Goal: Transaction & Acquisition: Purchase product/service

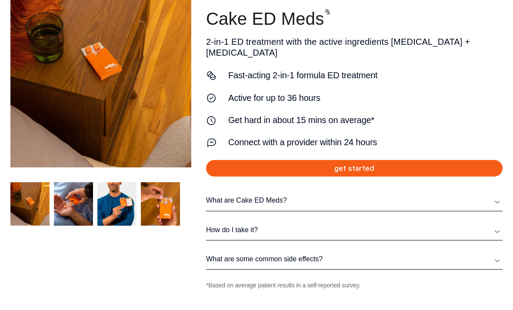
scroll to position [111, 0]
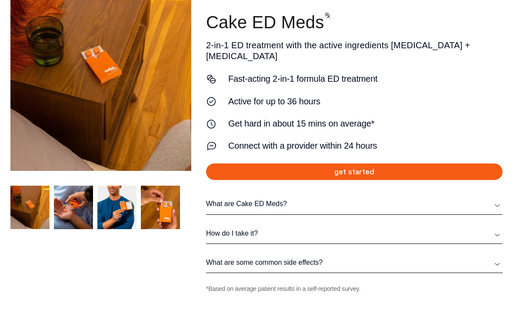
click at [383, 164] on link "get started" at bounding box center [354, 172] width 297 height 17
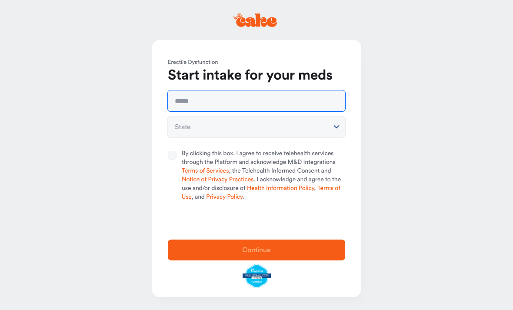
click at [302, 103] on input "text" at bounding box center [257, 101] width 178 height 21
type input "**********"
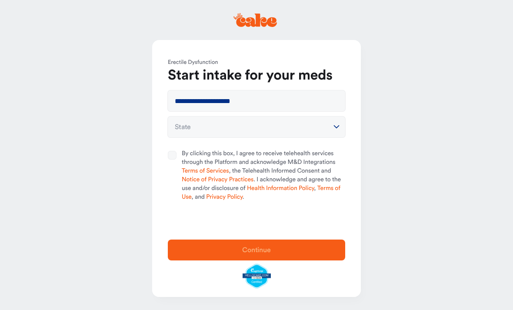
click at [324, 130] on button "State" at bounding box center [257, 127] width 178 height 21
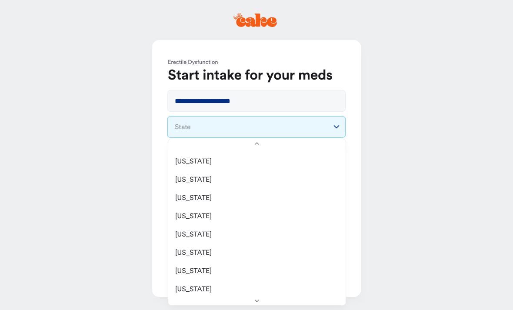
scroll to position [511, 0]
click at [205, 251] on span "New Jersey" at bounding box center [193, 252] width 37 height 9
select select "**"
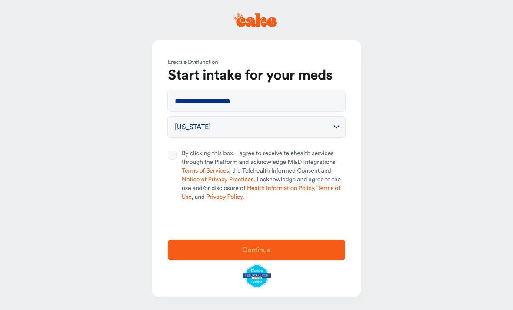
click at [173, 154] on button "By clicking this box, I agree to receive telehealth services through the Platfo…" at bounding box center [172, 155] width 9 height 9
click at [293, 251] on span "Continue" at bounding box center [257, 250] width 150 height 10
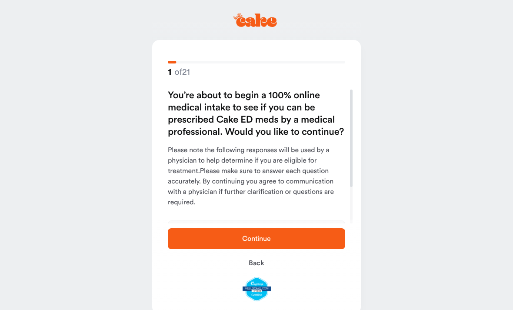
click at [311, 239] on span "Continue" at bounding box center [257, 239] width 150 height 10
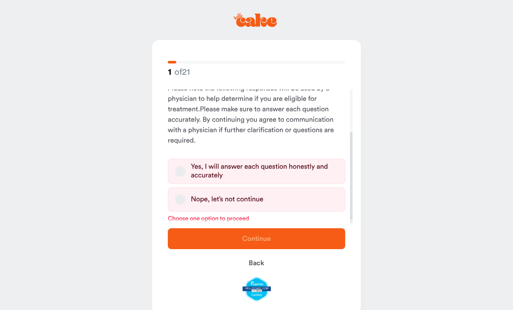
scroll to position [62, 0]
click at [184, 169] on button "Yes, I will answer each question honestly and accurately" at bounding box center [180, 171] width 10 height 10
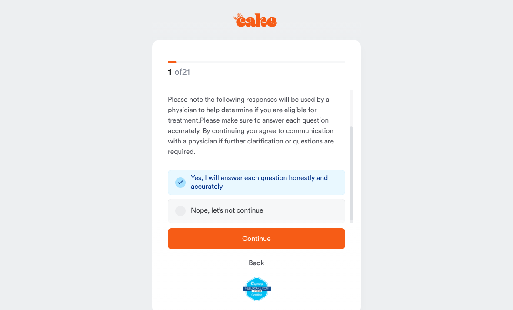
click at [309, 241] on span "Continue" at bounding box center [257, 239] width 150 height 10
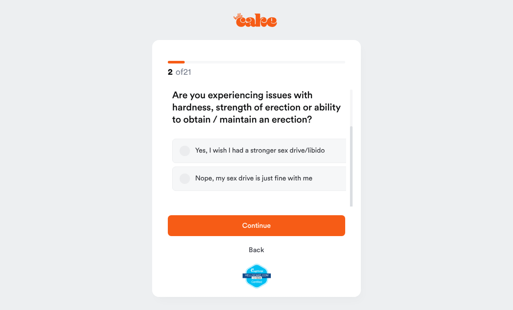
scroll to position [0, 0]
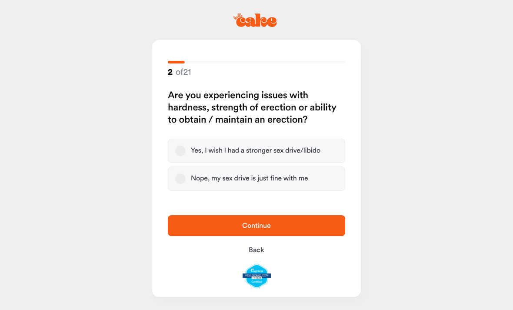
click at [185, 181] on button "Nope, my sex drive is just fine with me" at bounding box center [180, 179] width 10 height 10
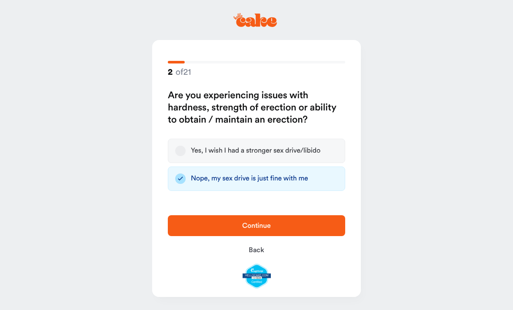
click at [300, 228] on span "Continue" at bounding box center [257, 226] width 150 height 10
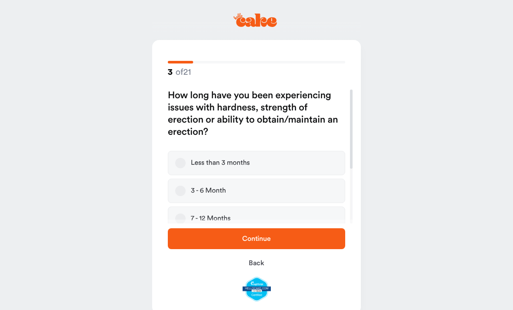
click at [253, 264] on span "Back" at bounding box center [257, 263] width 16 height 7
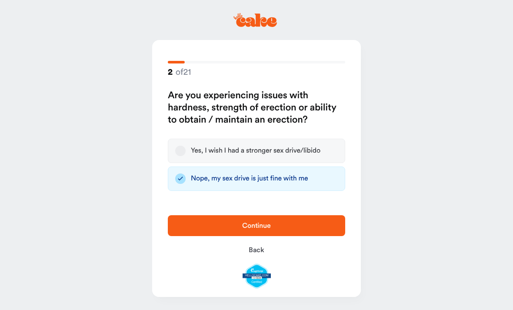
click at [306, 225] on span "Continue" at bounding box center [257, 226] width 150 height 10
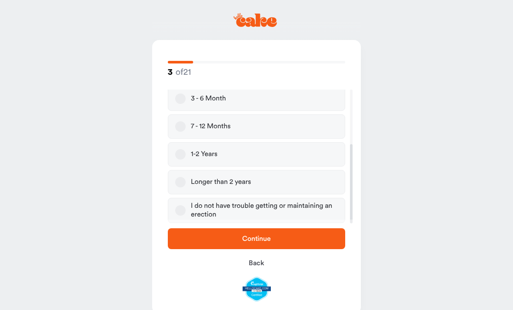
scroll to position [92, 0]
click at [302, 212] on div "I do not have trouble getting or maintaining an erection" at bounding box center [264, 210] width 147 height 17
click at [186, 212] on button "I do not have trouble getting or maintaining an erection" at bounding box center [180, 210] width 10 height 10
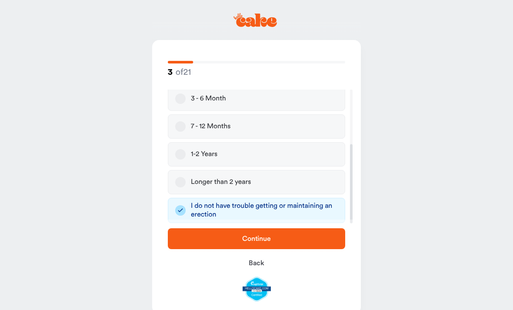
click at [304, 238] on span "Continue" at bounding box center [257, 239] width 150 height 10
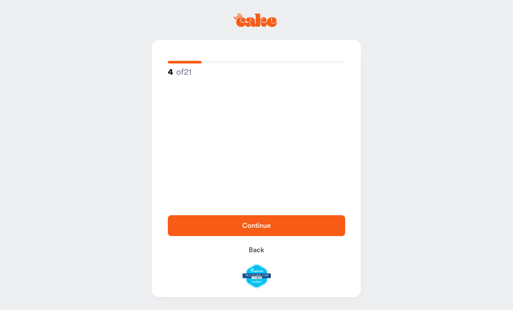
scroll to position [0, 0]
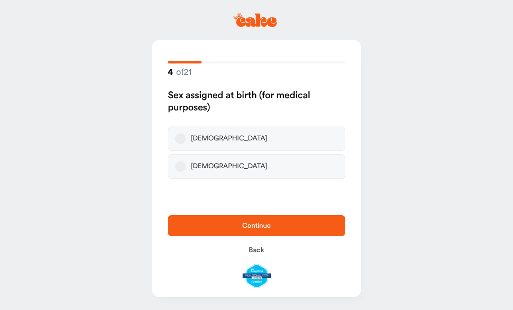
click at [292, 138] on label "Male" at bounding box center [257, 139] width 178 height 24
click at [186, 138] on button "Male" at bounding box center [180, 139] width 10 height 10
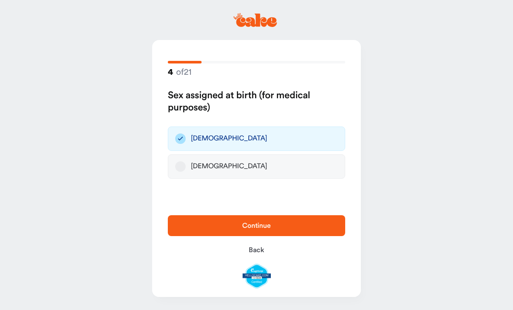
click at [297, 227] on span "Continue" at bounding box center [257, 226] width 150 height 10
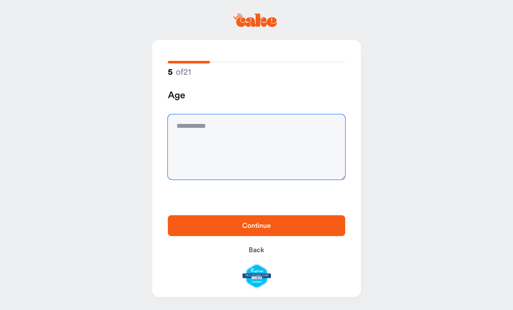
click at [282, 147] on textarea at bounding box center [257, 146] width 178 height 65
type textarea "**"
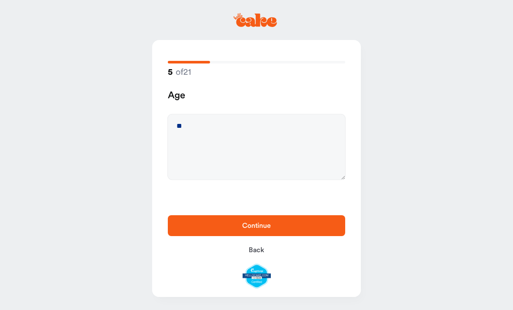
click at [303, 231] on span "Continue" at bounding box center [257, 226] width 150 height 10
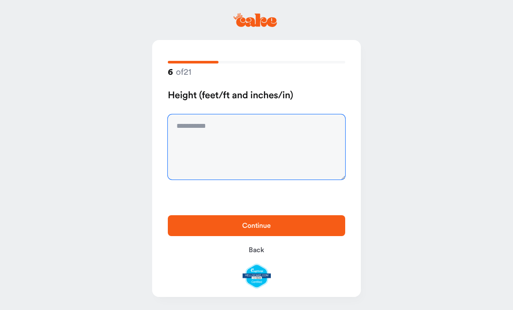
click at [279, 146] on textarea at bounding box center [257, 146] width 178 height 65
type textarea "****"
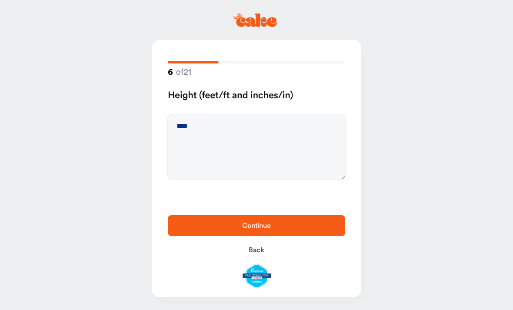
click at [320, 229] on span "Continue" at bounding box center [257, 226] width 150 height 10
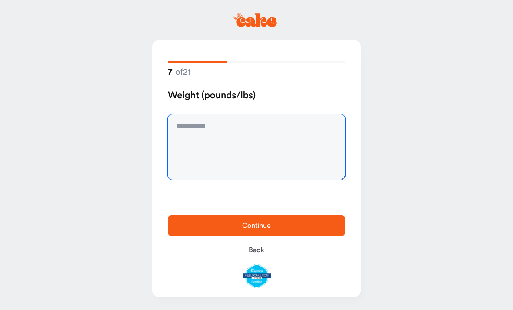
click at [296, 148] on textarea at bounding box center [257, 146] width 178 height 65
type textarea "***"
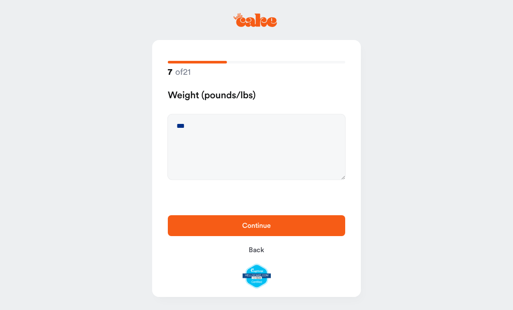
click at [316, 229] on span "Continue" at bounding box center [257, 226] width 150 height 10
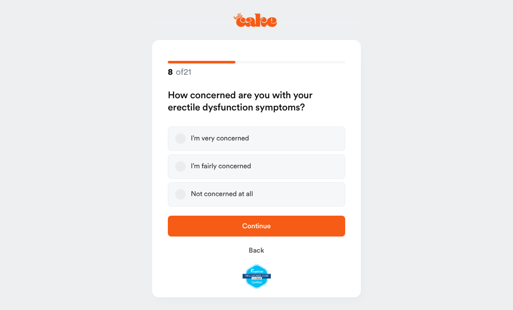
scroll to position [0, 0]
click at [292, 193] on label "Not concerned at all" at bounding box center [257, 194] width 178 height 24
click at [186, 193] on button "Not concerned at all" at bounding box center [180, 194] width 10 height 10
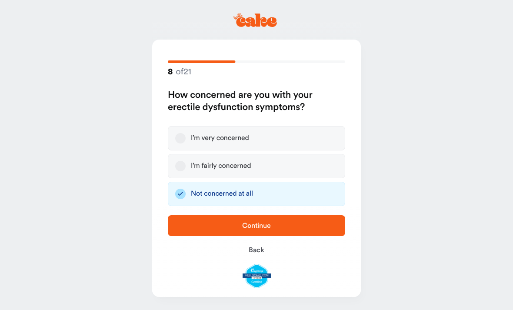
click at [315, 228] on span "Continue" at bounding box center [257, 226] width 150 height 10
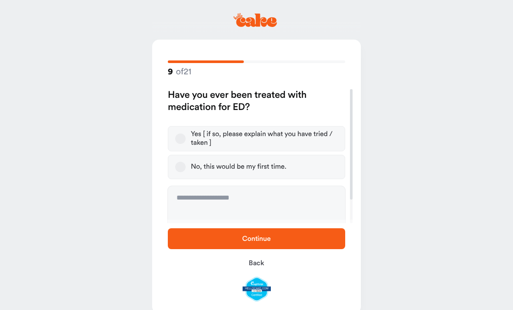
click at [306, 166] on label "No, this would be my first time." at bounding box center [257, 167] width 178 height 24
click at [186, 166] on button "No, this would be my first time." at bounding box center [180, 167] width 10 height 10
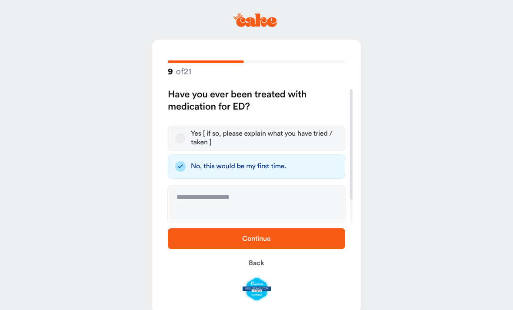
scroll to position [1, 0]
click at [303, 242] on span "Continue" at bounding box center [257, 239] width 150 height 10
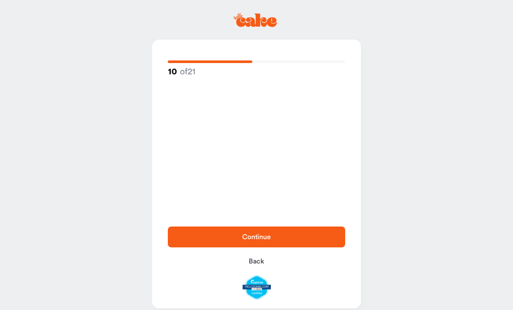
scroll to position [0, 0]
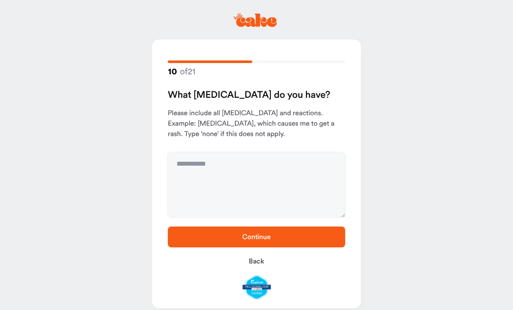
click at [312, 237] on span "Continue" at bounding box center [257, 237] width 150 height 10
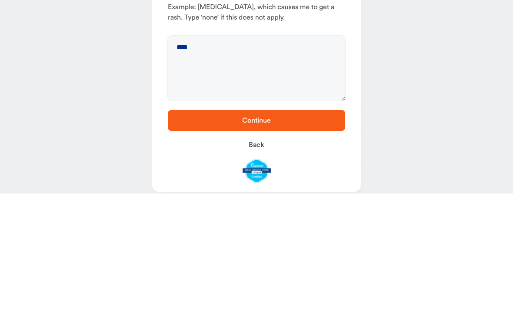
scroll to position [12, 0]
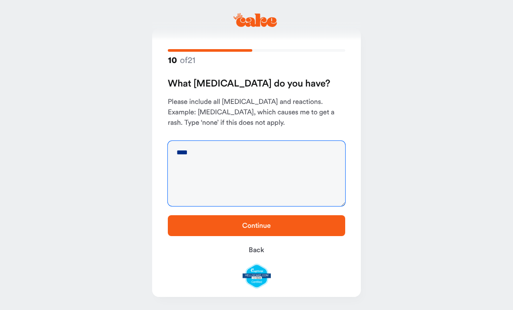
type textarea "****"
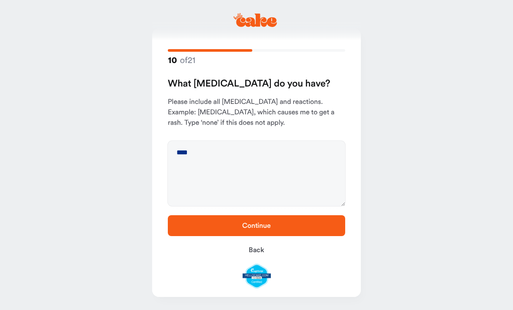
click at [320, 225] on span "Continue" at bounding box center [257, 226] width 150 height 10
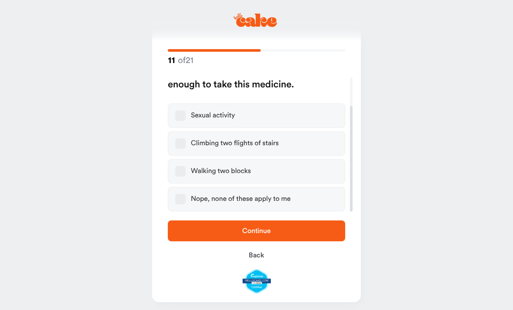
scroll to position [36, 0]
click at [292, 201] on label "Nope, none of these apply to me" at bounding box center [257, 199] width 178 height 24
click at [186, 201] on button "Nope, none of these apply to me" at bounding box center [180, 199] width 10 height 10
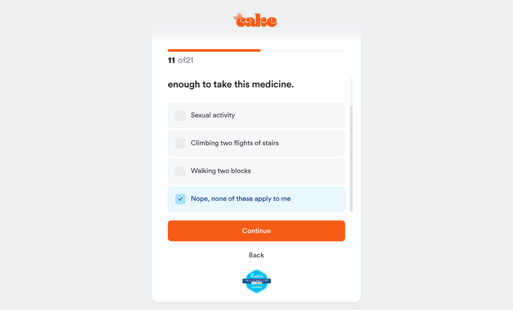
click at [295, 229] on span "Continue" at bounding box center [257, 231] width 150 height 10
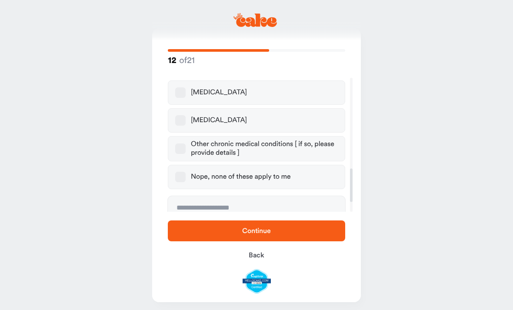
scroll to position [365, 0]
click at [297, 170] on label "Nope, none of these apply to me" at bounding box center [257, 176] width 178 height 24
click at [186, 171] on button "Nope, none of these apply to me" at bounding box center [180, 176] width 10 height 10
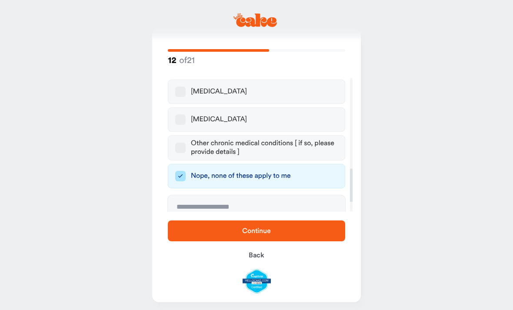
click at [297, 235] on span "Continue" at bounding box center [257, 231] width 150 height 10
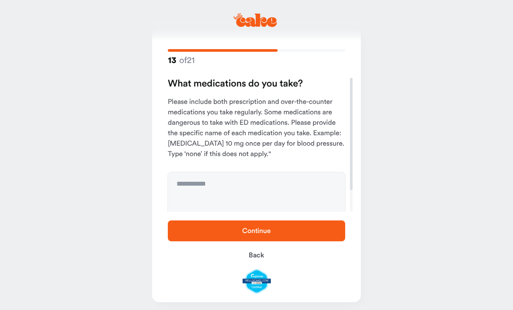
scroll to position [0, 0]
click at [302, 232] on span "Continue" at bounding box center [257, 231] width 150 height 10
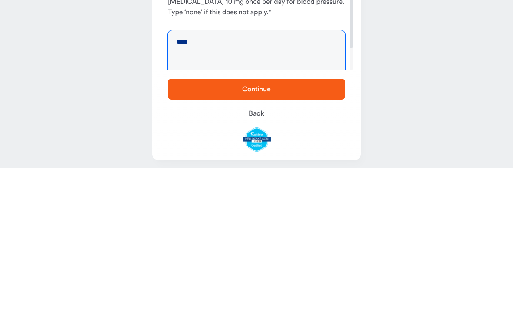
type textarea "****"
click at [306, 226] on span "Continue" at bounding box center [257, 231] width 150 height 10
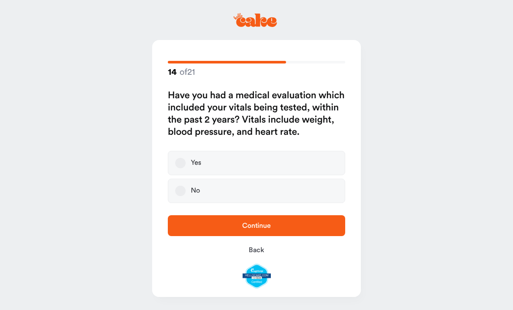
click at [285, 195] on label "No" at bounding box center [257, 191] width 178 height 24
click at [186, 195] on button "No" at bounding box center [180, 191] width 10 height 10
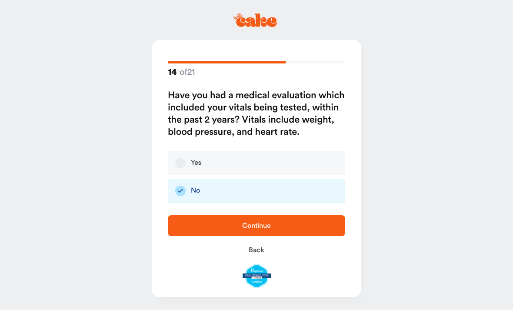
click at [313, 163] on label "Yes" at bounding box center [257, 163] width 178 height 24
click at [186, 163] on button "Yes" at bounding box center [180, 163] width 10 height 10
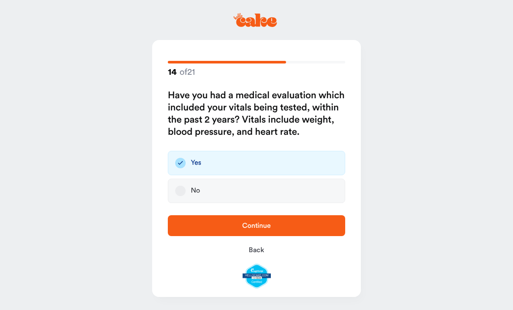
click at [285, 225] on span "Continue" at bounding box center [257, 226] width 150 height 10
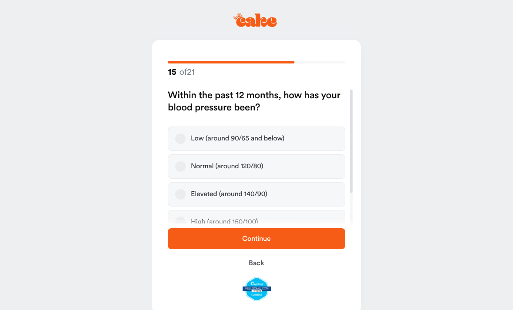
click at [310, 172] on label "Normal (around 120/80)" at bounding box center [257, 166] width 178 height 24
click at [186, 172] on button "Normal (around 120/80)" at bounding box center [180, 166] width 10 height 10
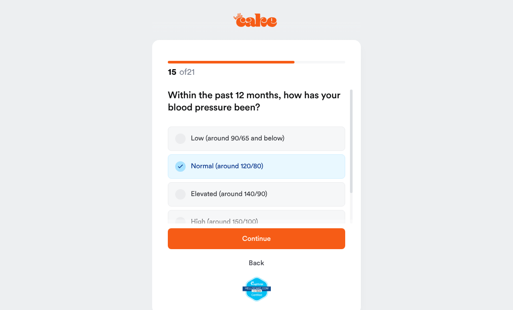
click at [307, 241] on span "Continue" at bounding box center [257, 239] width 150 height 10
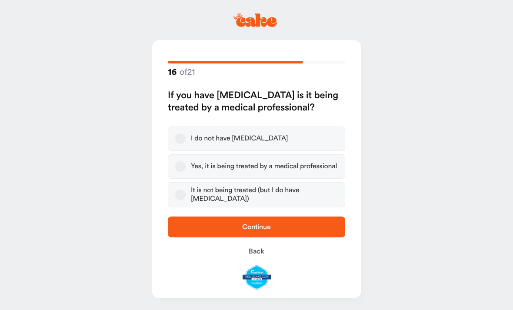
click at [317, 136] on label "I do not have high blood pressure" at bounding box center [257, 139] width 178 height 24
click at [186, 136] on button "I do not have high blood pressure" at bounding box center [180, 139] width 10 height 10
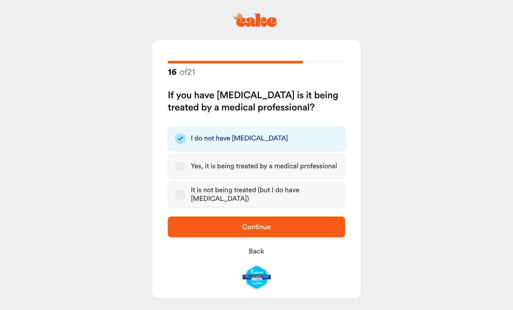
click at [308, 230] on span "Continue" at bounding box center [257, 227] width 150 height 10
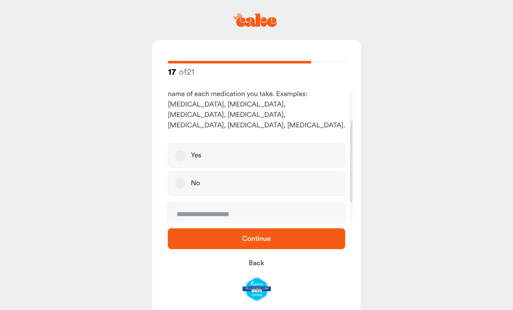
scroll to position [53, 0]
click at [297, 179] on label "No" at bounding box center [257, 183] width 178 height 24
click at [186, 179] on button "No" at bounding box center [180, 183] width 10 height 10
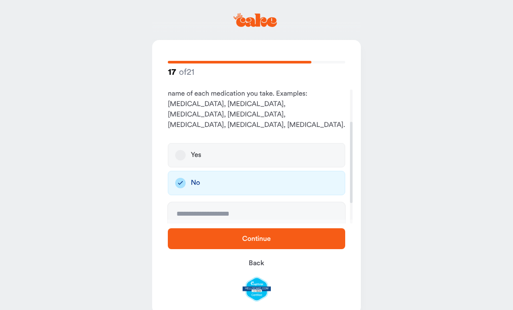
click at [304, 234] on span "Continue" at bounding box center [257, 239] width 150 height 10
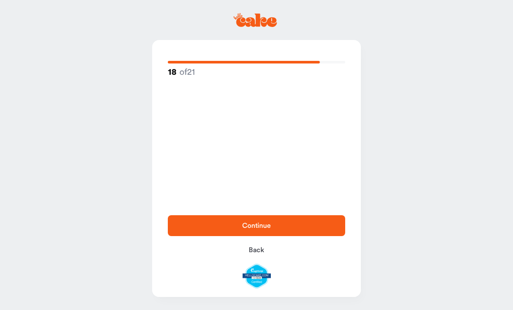
scroll to position [0, 0]
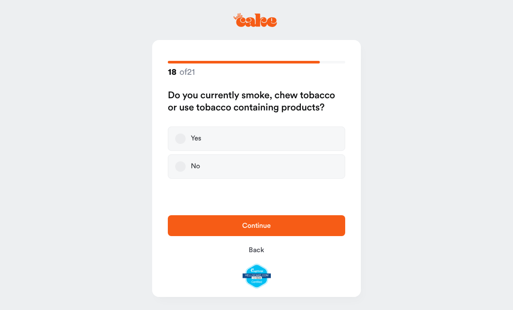
click at [310, 170] on label "No" at bounding box center [257, 166] width 178 height 24
click at [186, 170] on button "No" at bounding box center [180, 166] width 10 height 10
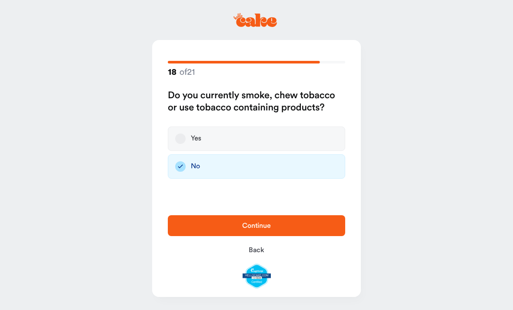
click at [314, 232] on button "Continue" at bounding box center [257, 225] width 178 height 21
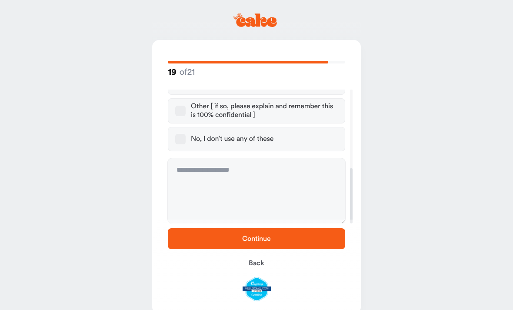
scroll to position [191, 0]
click at [304, 143] on label "No, I don’t use any of these" at bounding box center [257, 139] width 178 height 24
click at [186, 143] on button "No, I don’t use any of these" at bounding box center [180, 139] width 10 height 10
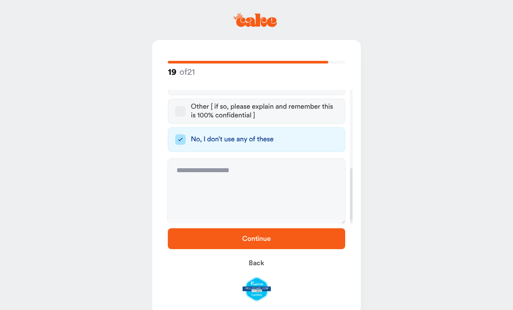
click at [299, 236] on span "Continue" at bounding box center [257, 239] width 150 height 10
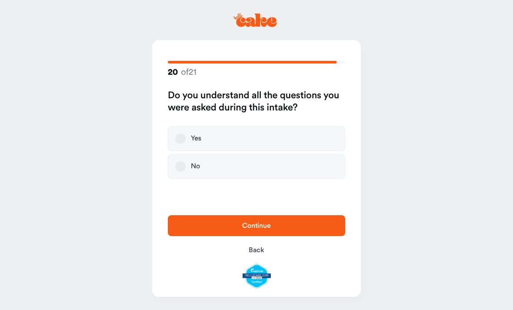
click at [307, 143] on label "Yes" at bounding box center [257, 139] width 178 height 24
click at [186, 143] on button "Yes" at bounding box center [180, 139] width 10 height 10
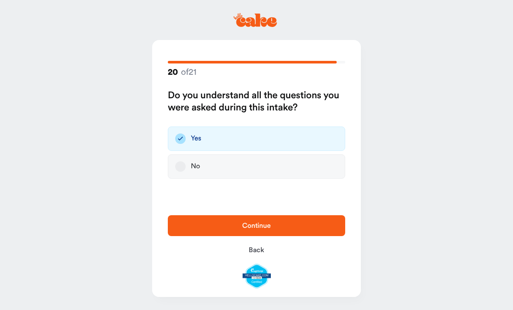
click at [312, 222] on span "Continue" at bounding box center [257, 226] width 150 height 10
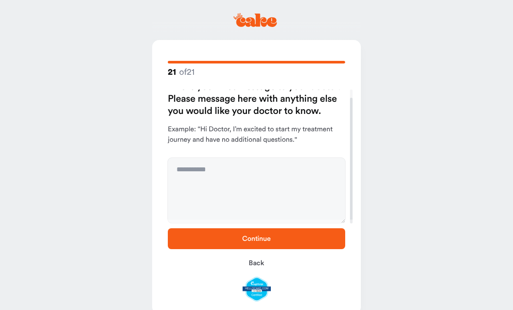
scroll to position [9, 0]
click at [312, 239] on span "Continue" at bounding box center [257, 239] width 150 height 10
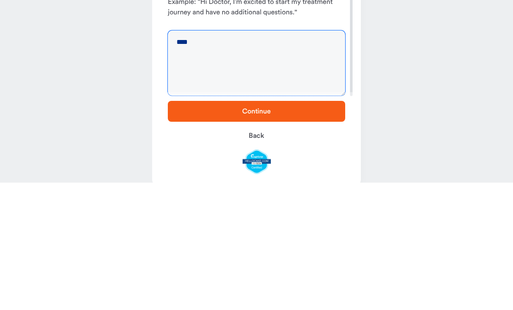
type textarea "****"
click at [312, 234] on span "Continue" at bounding box center [257, 239] width 150 height 10
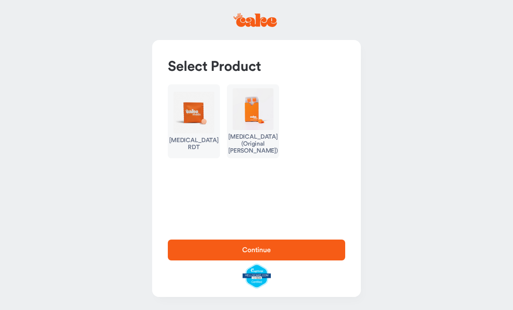
click at [195, 121] on img "button" at bounding box center [194, 113] width 41 height 42
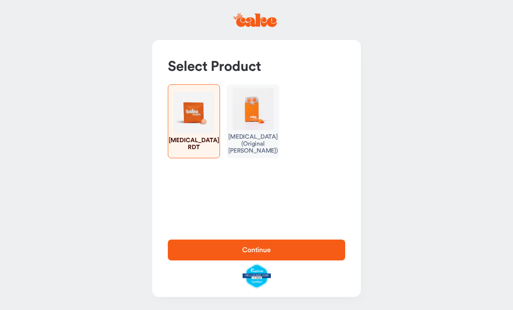
click at [260, 142] on div "Erectile Dysfunction (Original Troche)" at bounding box center [253, 144] width 50 height 21
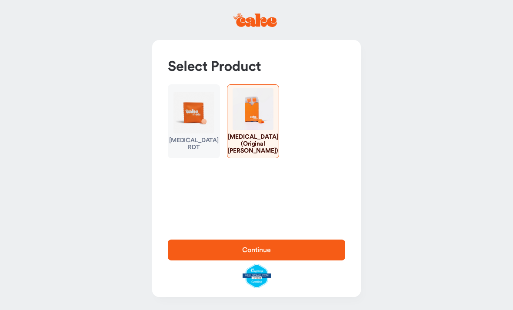
click at [313, 250] on span "Continue" at bounding box center [257, 250] width 150 height 10
